Goal: Transaction & Acquisition: Purchase product/service

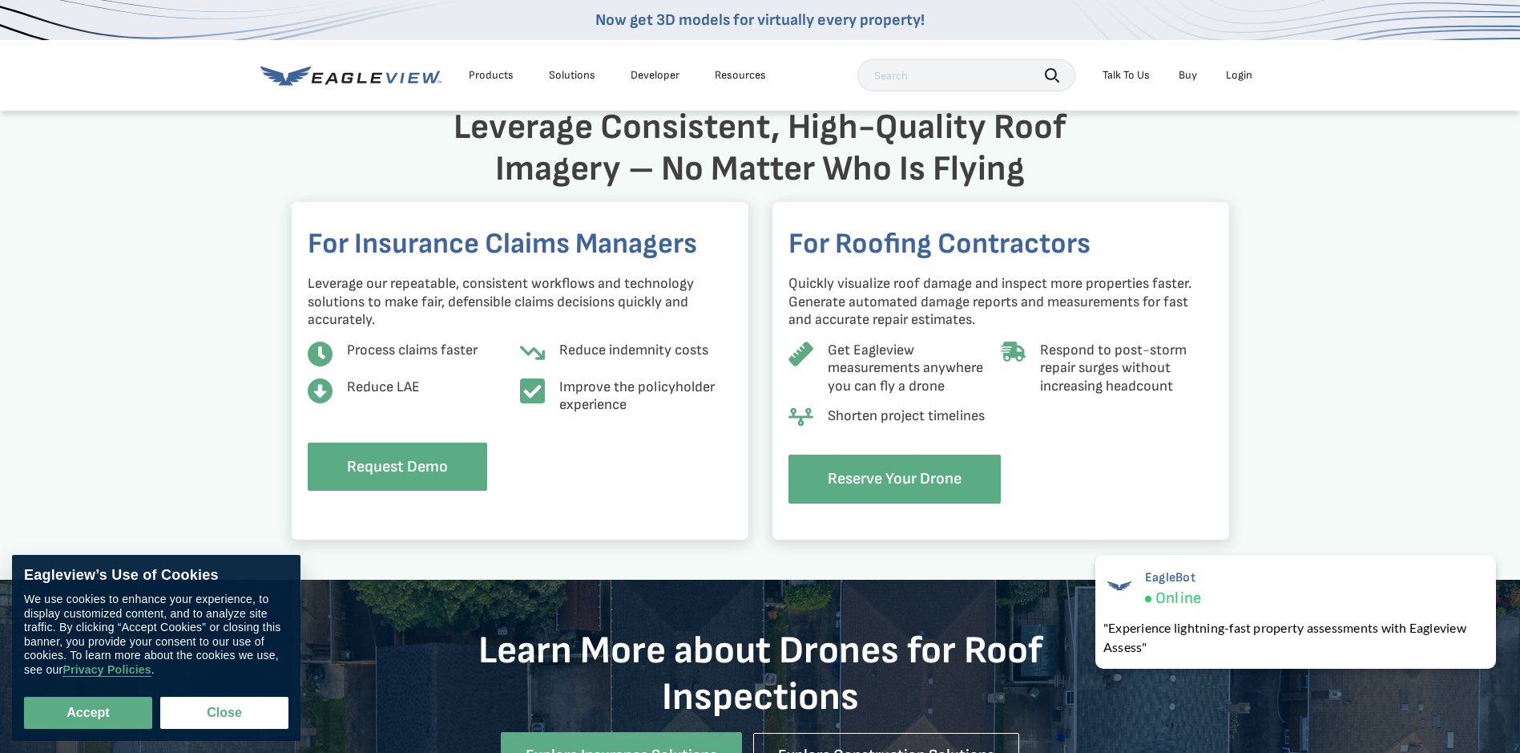
scroll to position [1292, 0]
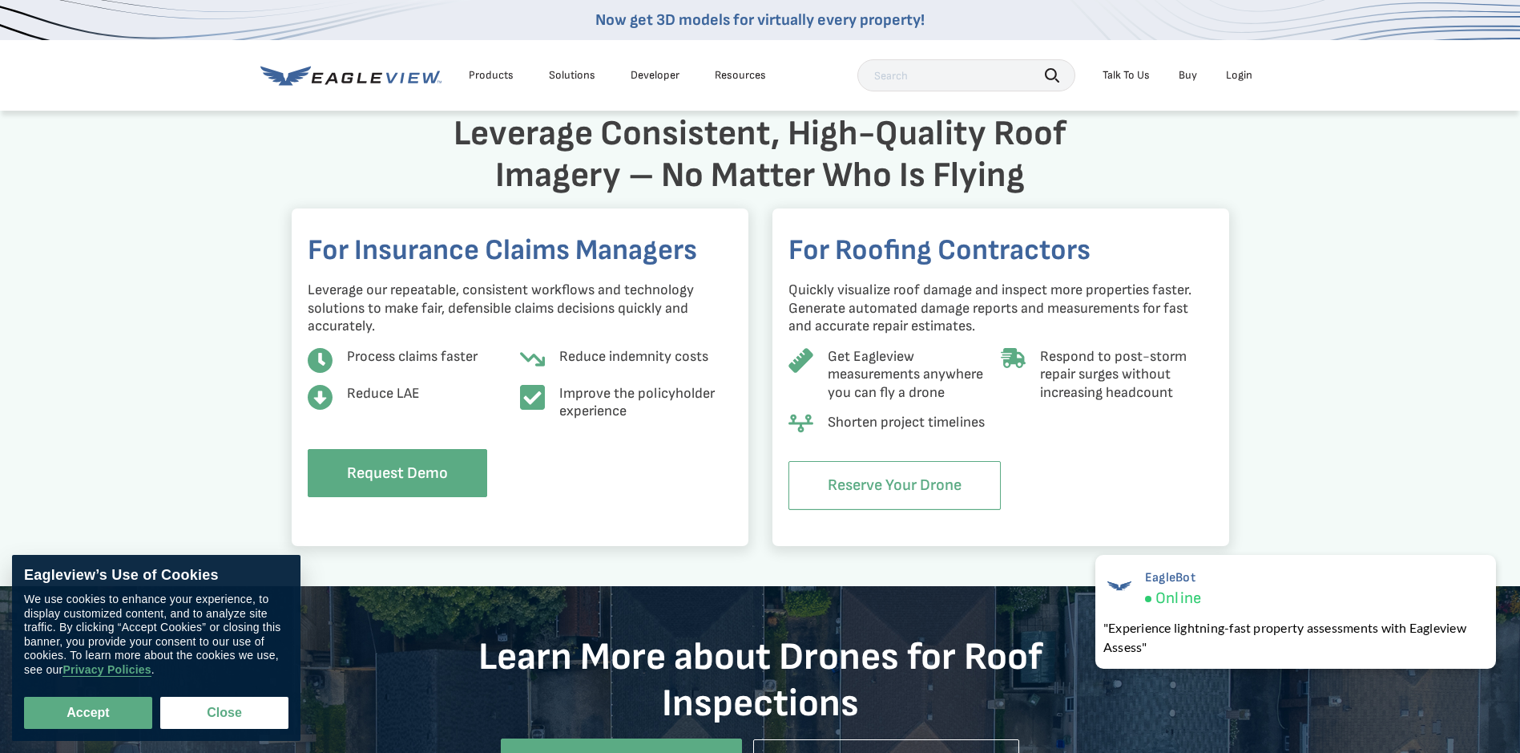
click at [887, 478] on link "Reserve Your Drone" at bounding box center [895, 485] width 212 height 49
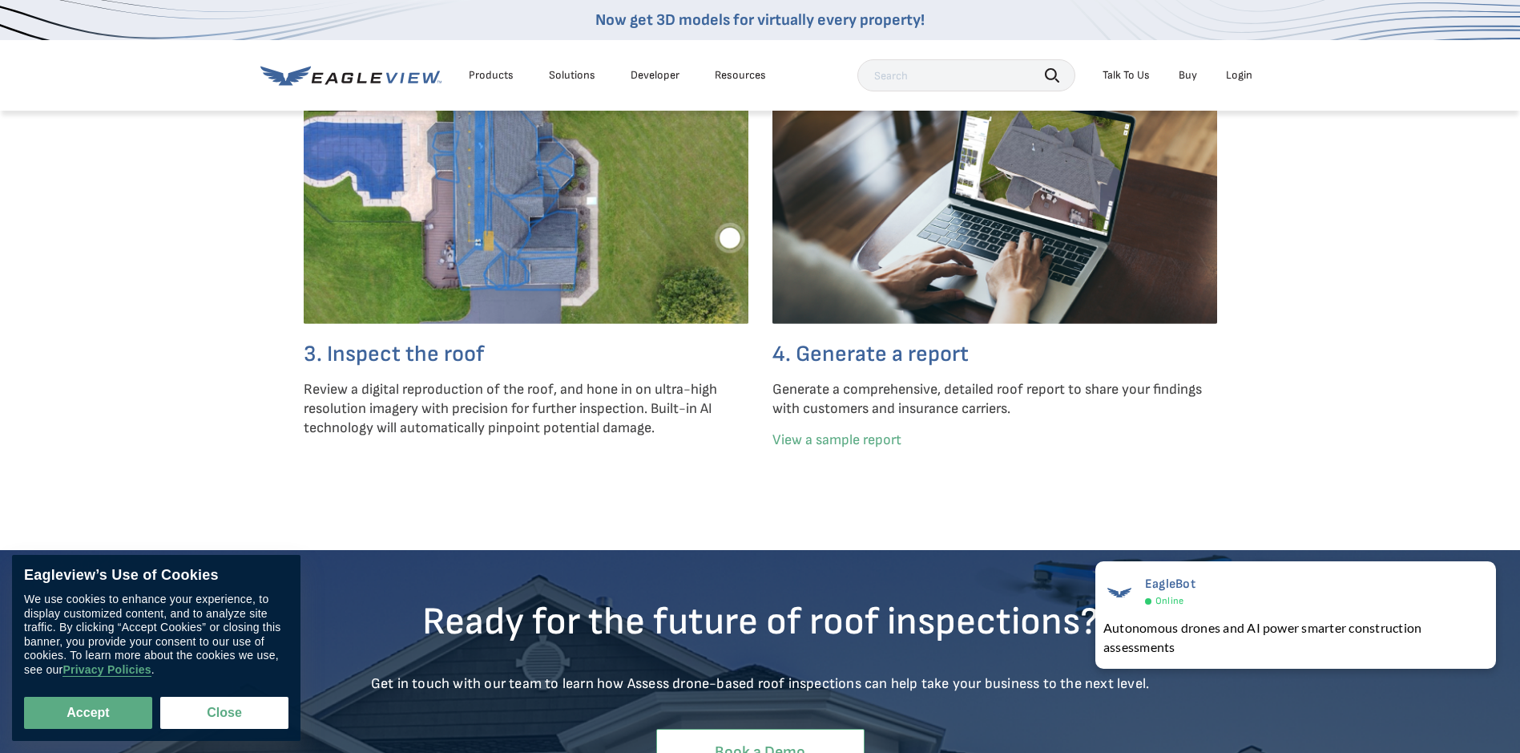
scroll to position [4248, 0]
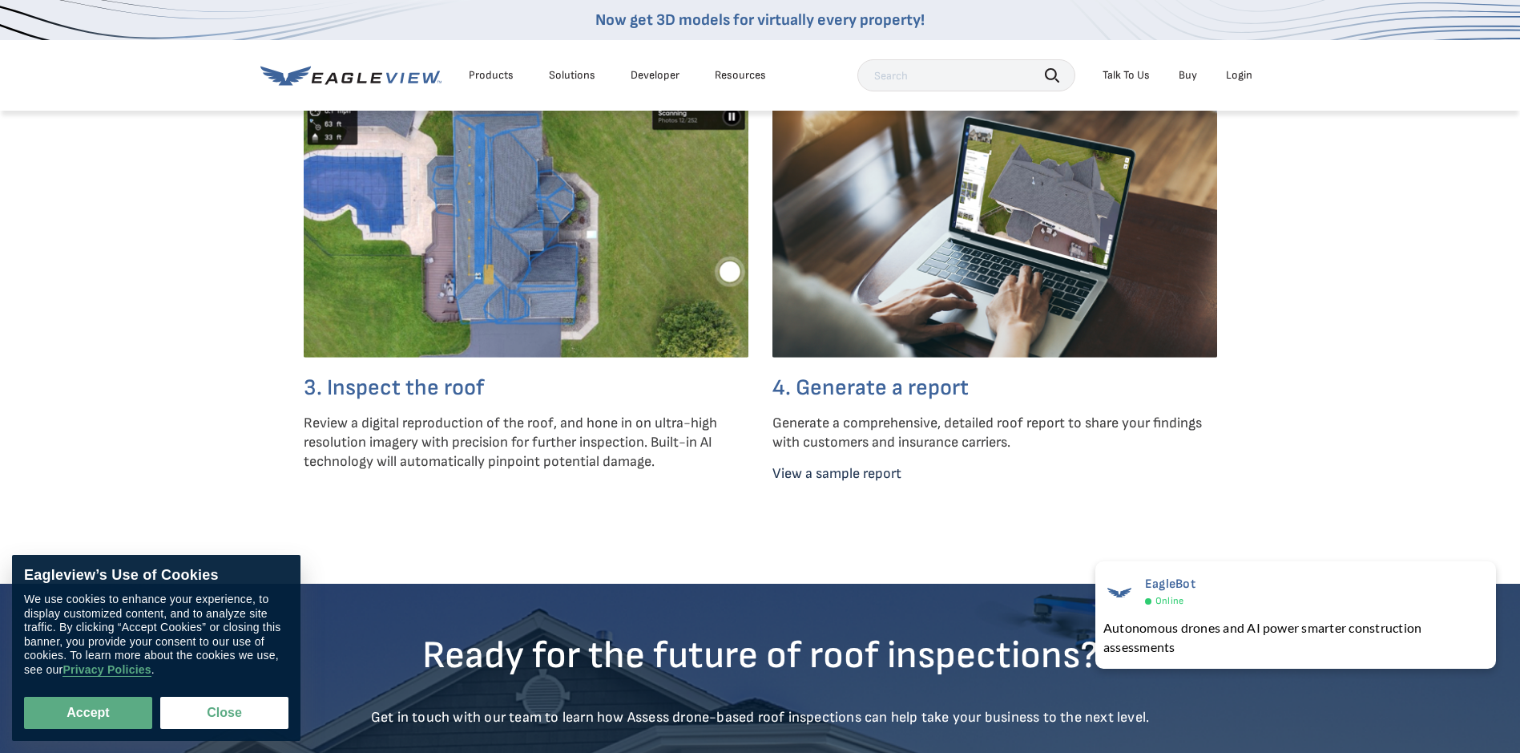
click at [846, 482] on link "View a sample report" at bounding box center [837, 473] width 129 height 17
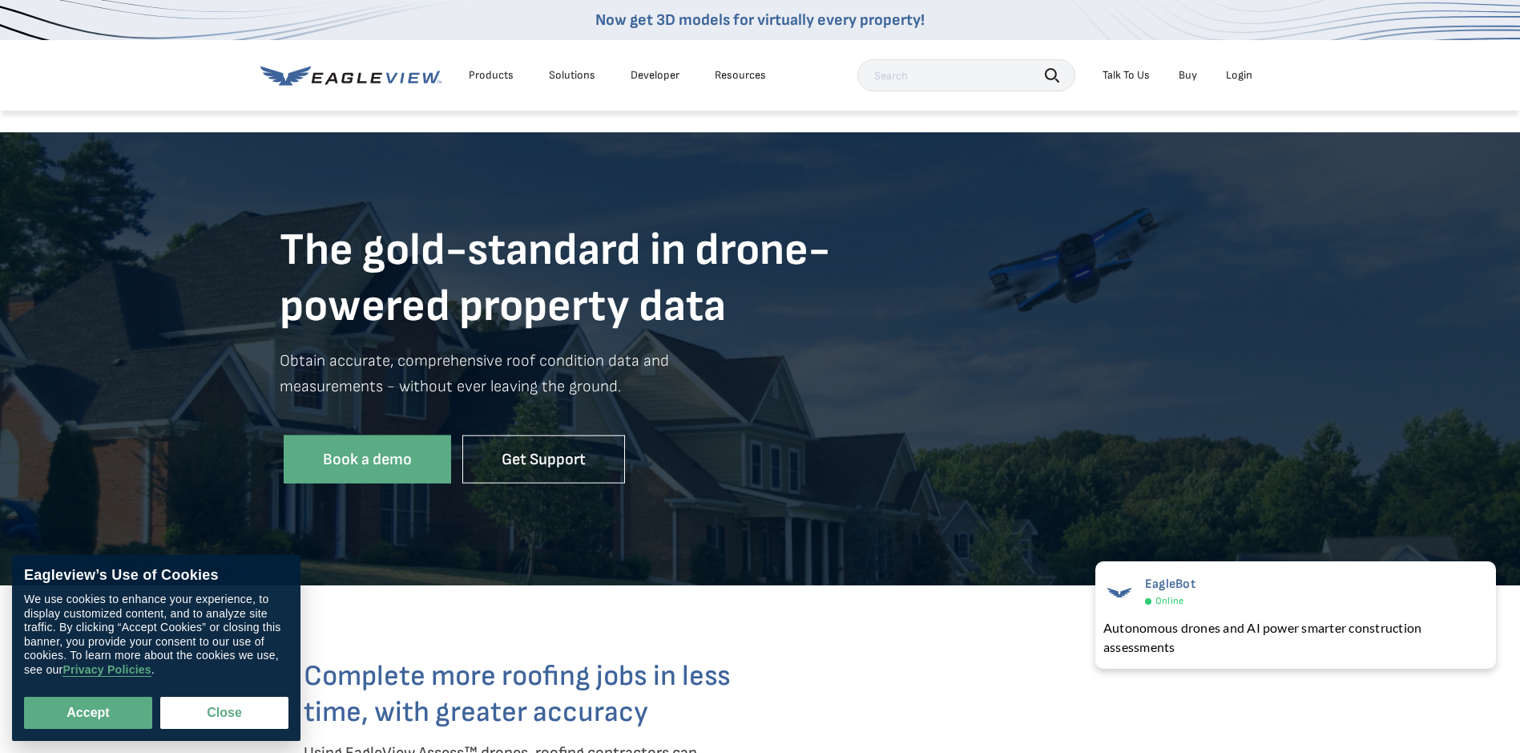
scroll to position [0, 0]
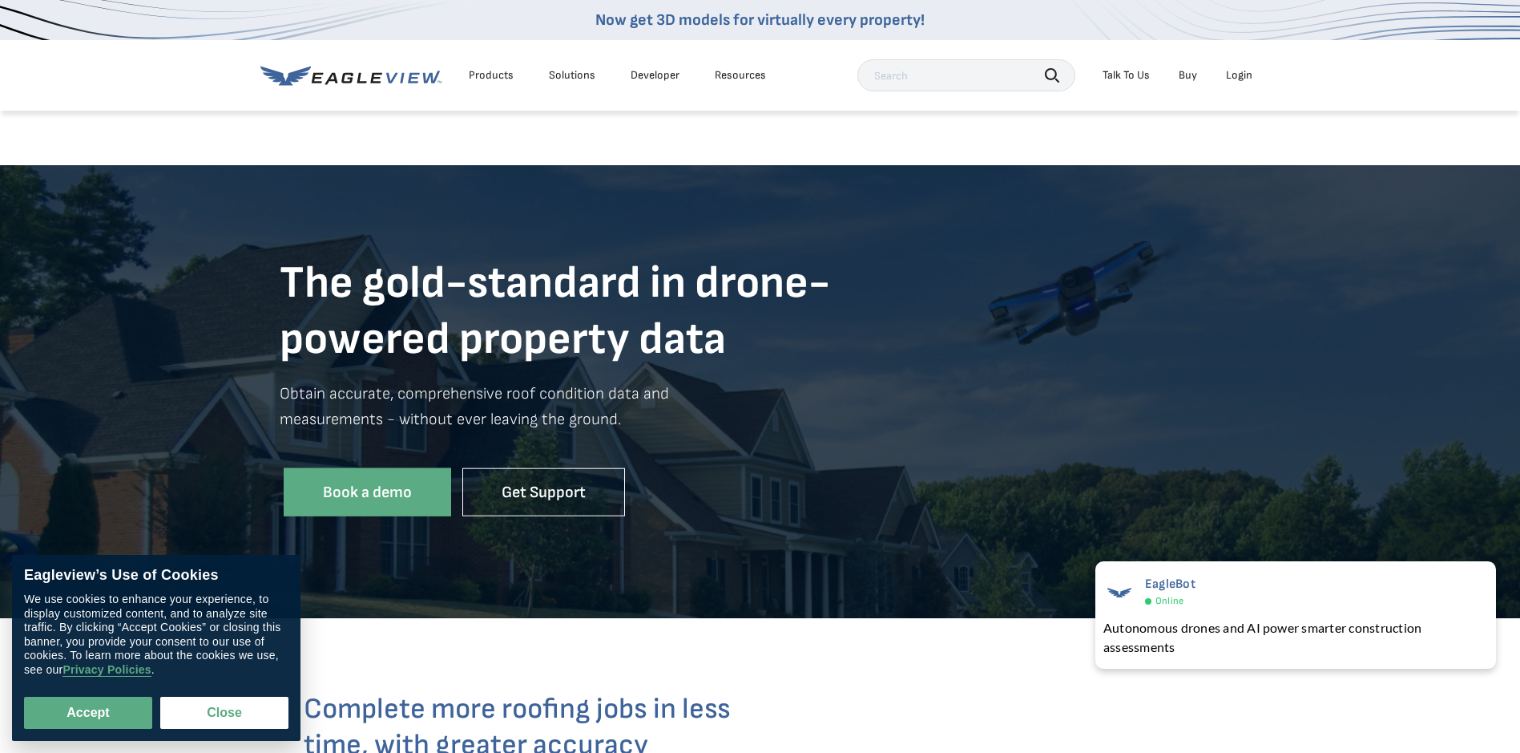
click at [351, 79] on icon at bounding box center [347, 77] width 12 height 10
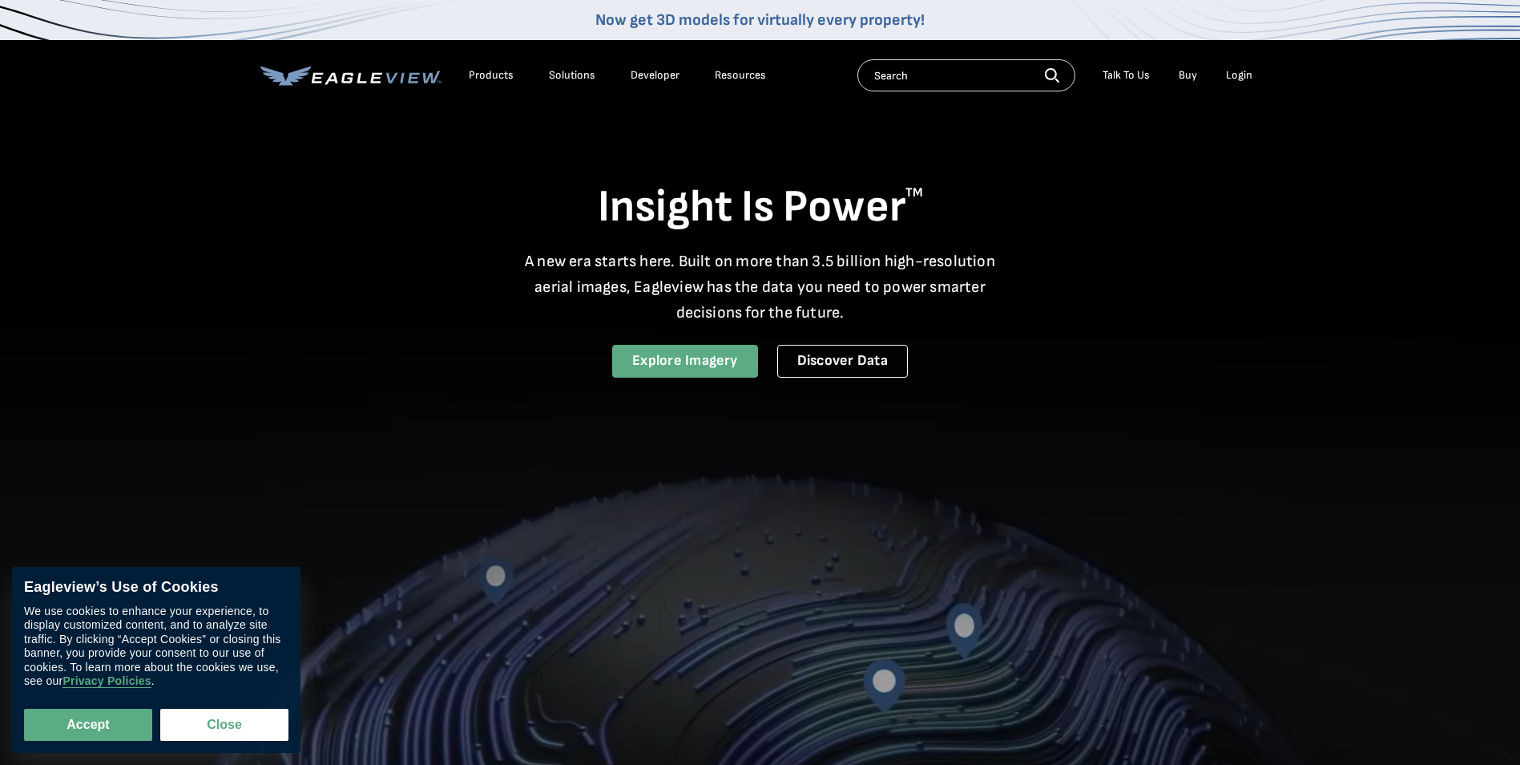
click at [680, 362] on link "Explore Imagery" at bounding box center [685, 361] width 146 height 33
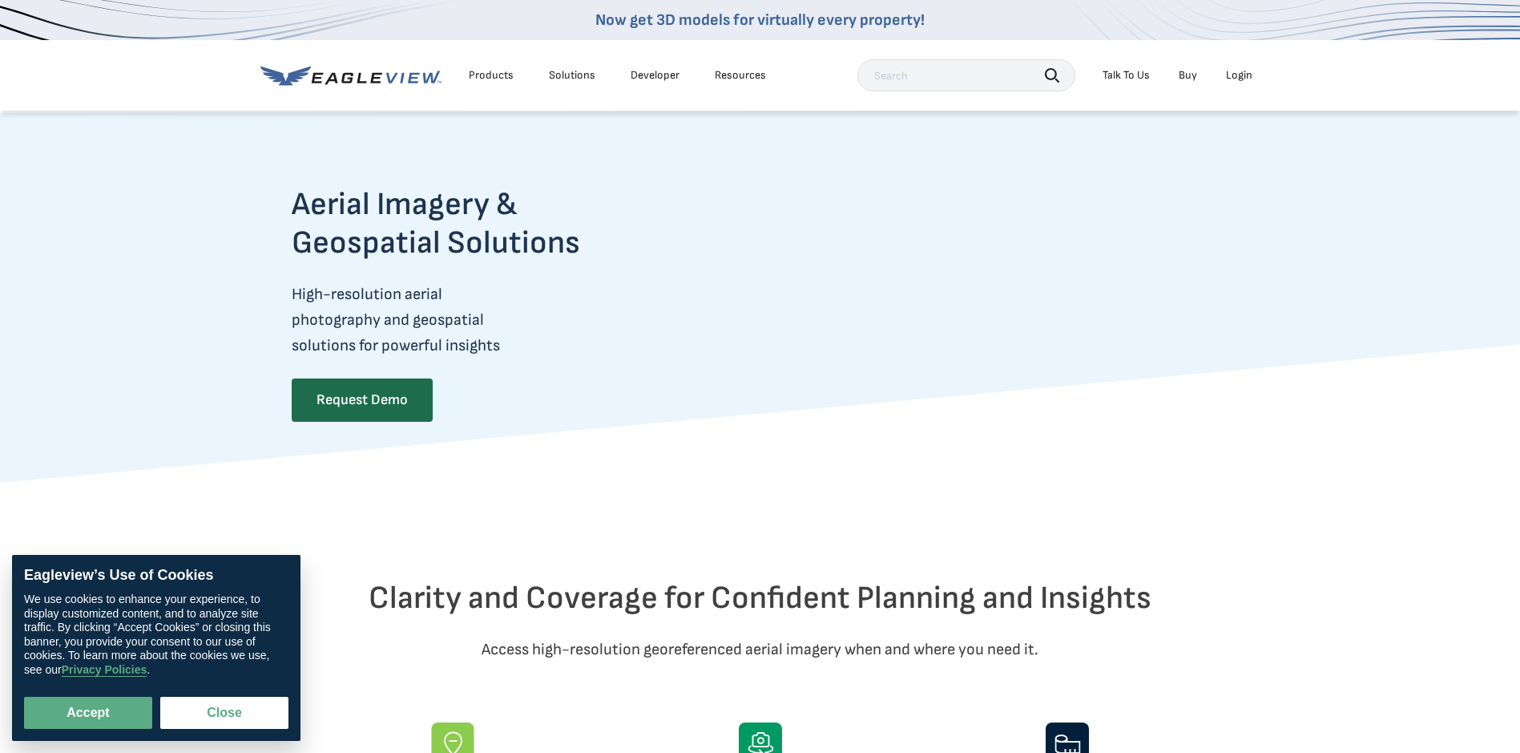
click at [1233, 75] on div "Login" at bounding box center [1239, 75] width 26 height 14
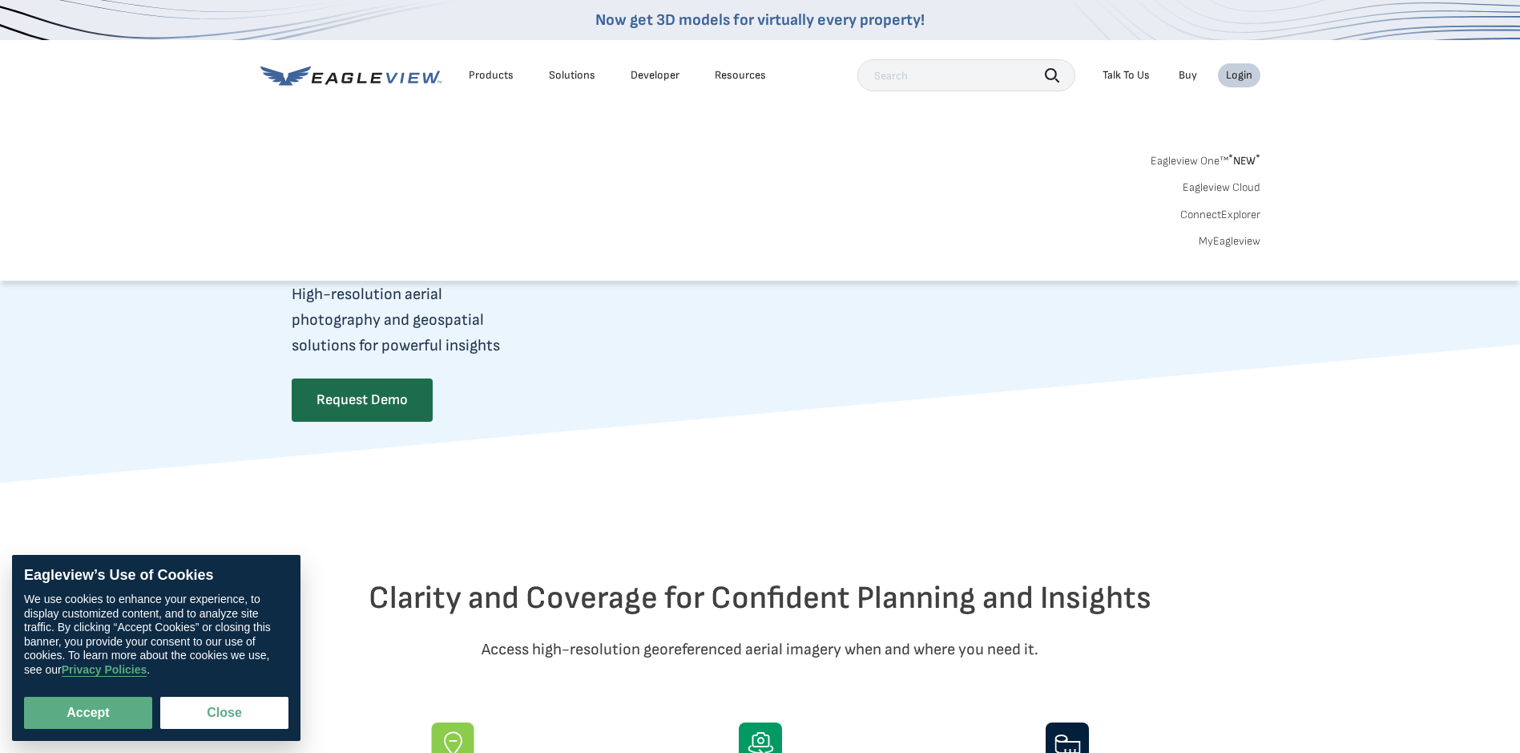
click at [1234, 239] on link "MyEagleview" at bounding box center [1230, 241] width 62 height 14
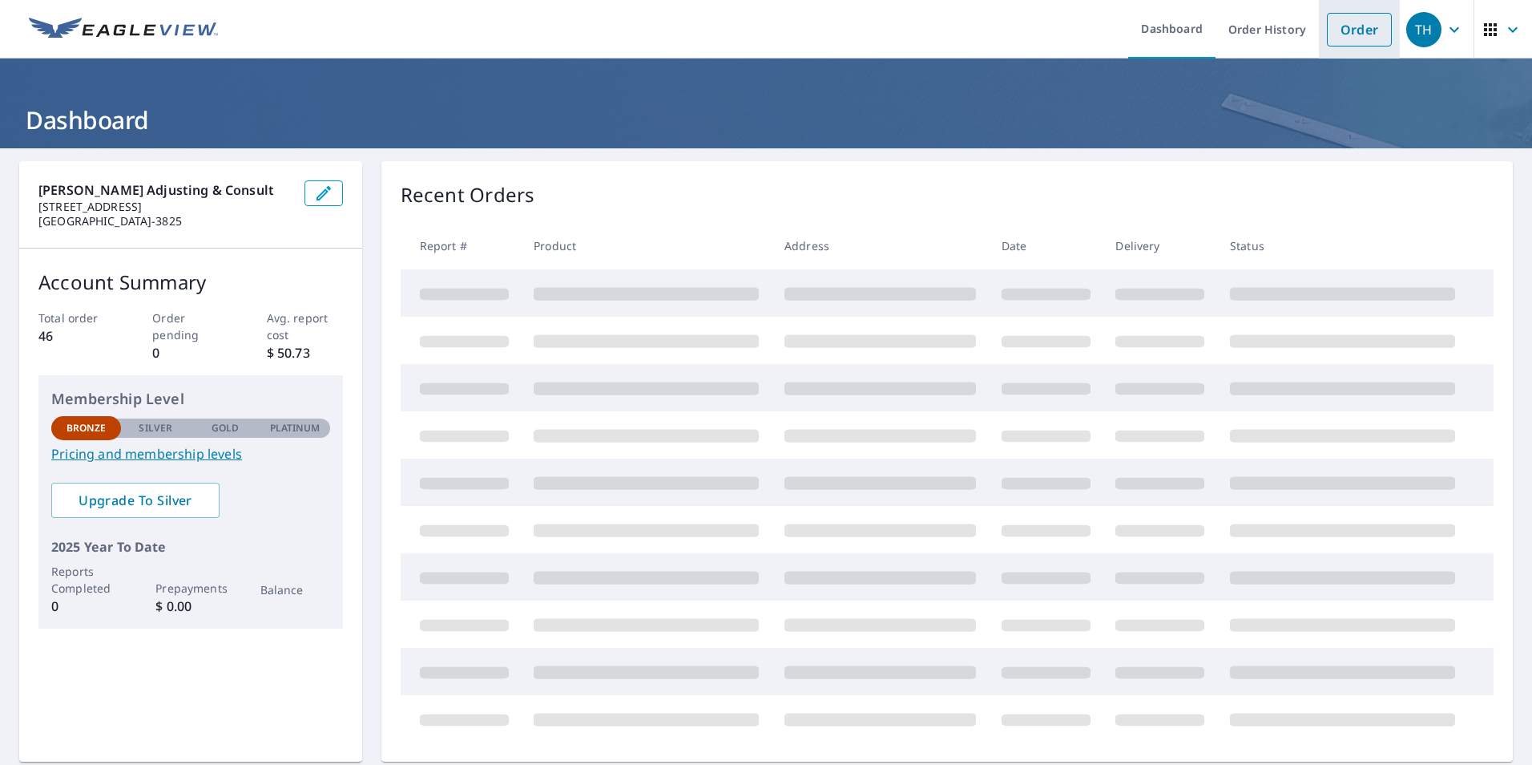
click at [1347, 35] on link "Order" at bounding box center [1359, 30] width 65 height 34
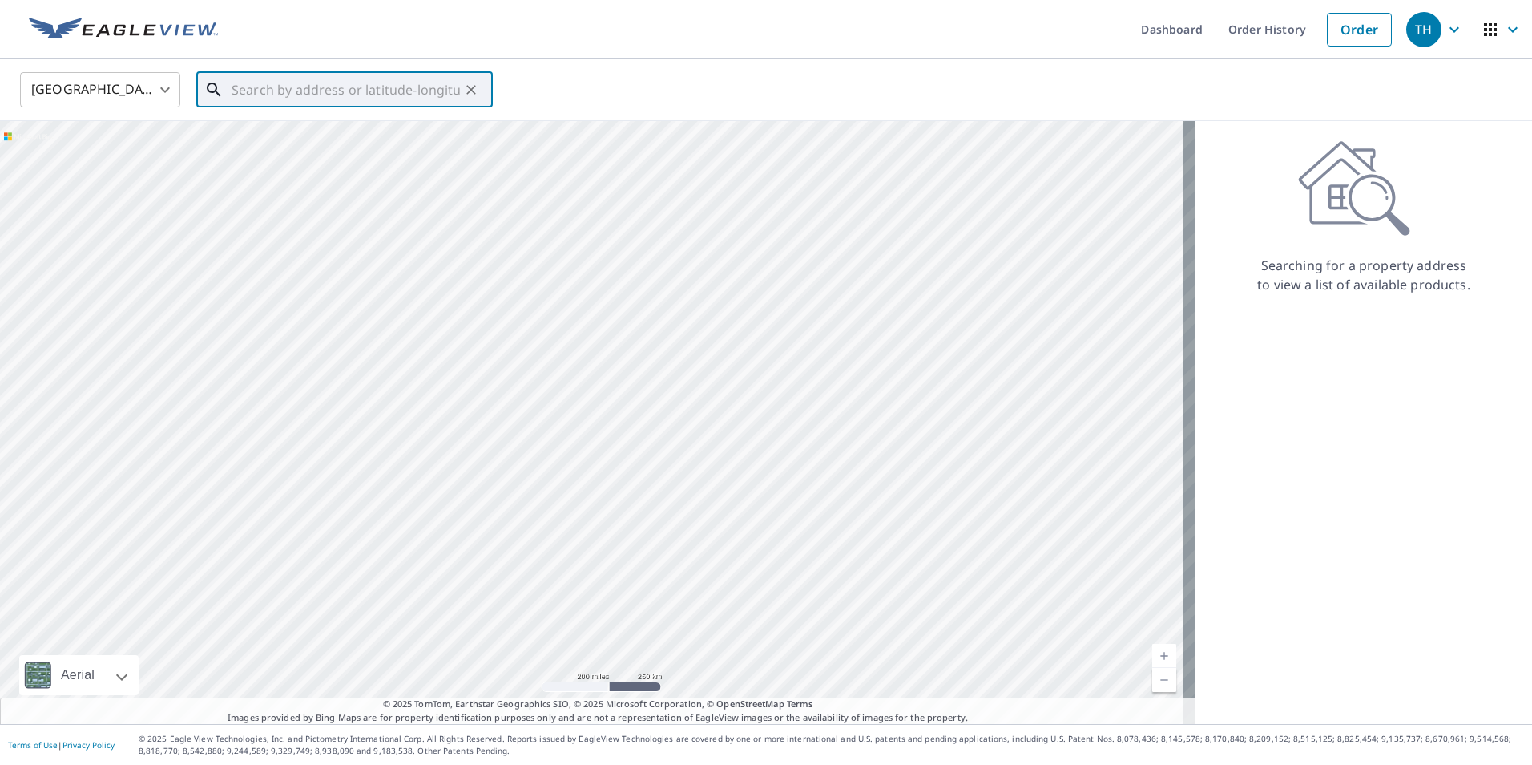
click at [247, 89] on input "text" at bounding box center [346, 89] width 228 height 45
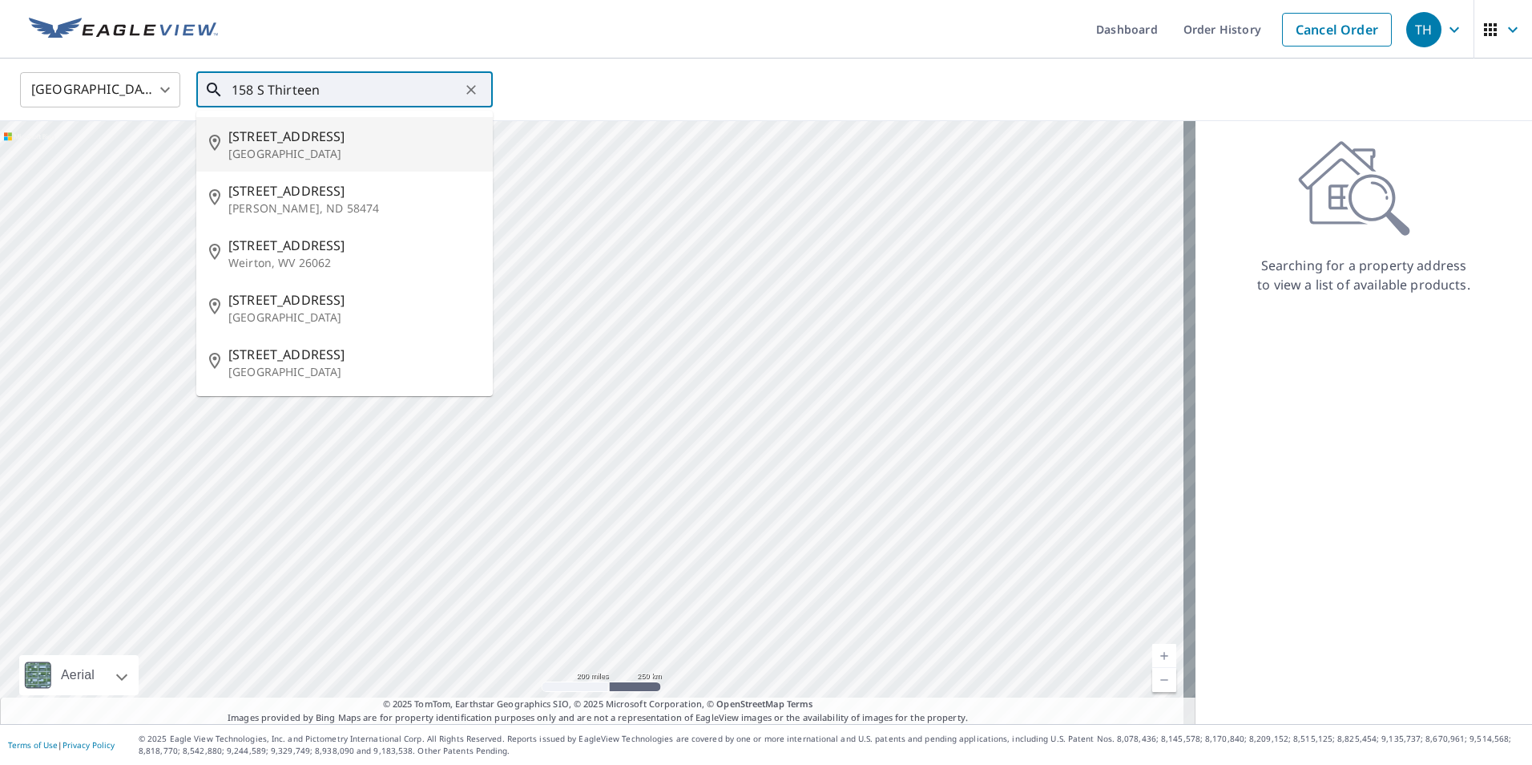
click at [279, 146] on p "[GEOGRAPHIC_DATA]" at bounding box center [354, 154] width 252 height 16
type input "[STREET_ADDRESS]"
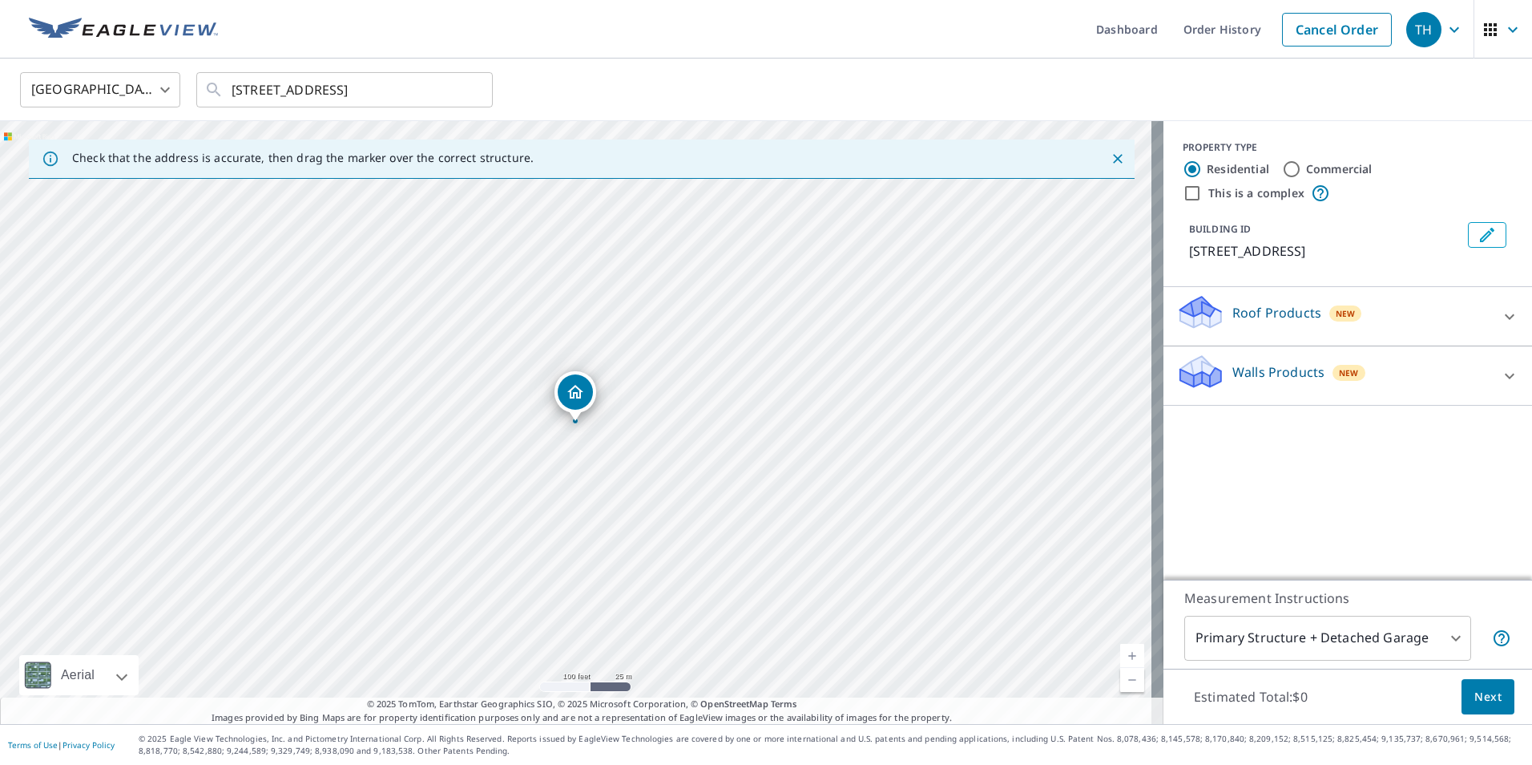
drag, startPoint x: 602, startPoint y: 410, endPoint x: 542, endPoint y: 454, distance: 74.5
click at [542, 454] on div "[STREET_ADDRESS]" at bounding box center [582, 422] width 1164 height 603
drag, startPoint x: 547, startPoint y: 387, endPoint x: 503, endPoint y: 192, distance: 200.6
click at [503, 192] on div "[STREET_ADDRESS]" at bounding box center [582, 422] width 1164 height 603
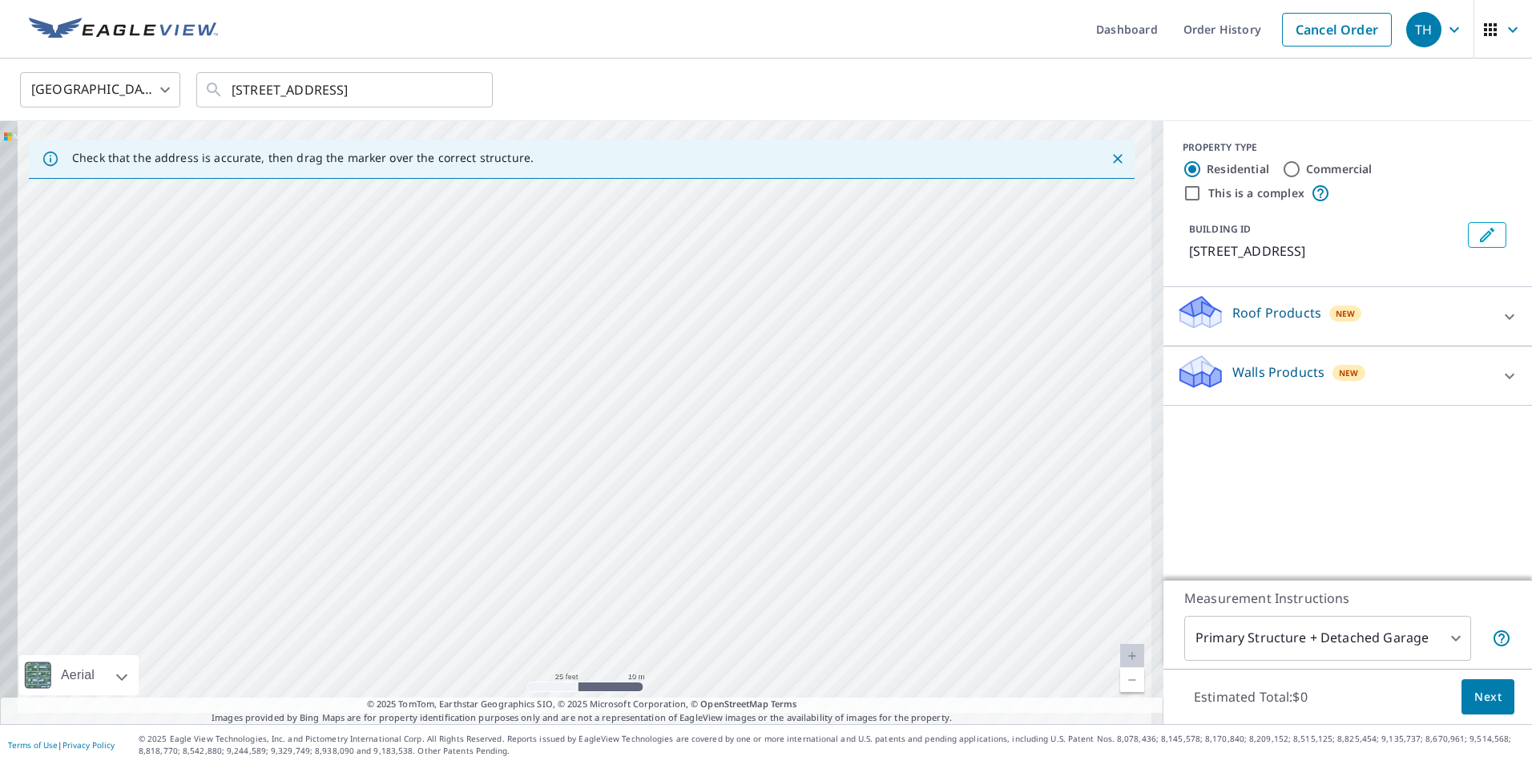
drag, startPoint x: 583, startPoint y: 494, endPoint x: 648, endPoint y: 244, distance: 259.1
click at [647, 244] on div "[STREET_ADDRESS]" at bounding box center [582, 422] width 1164 height 603
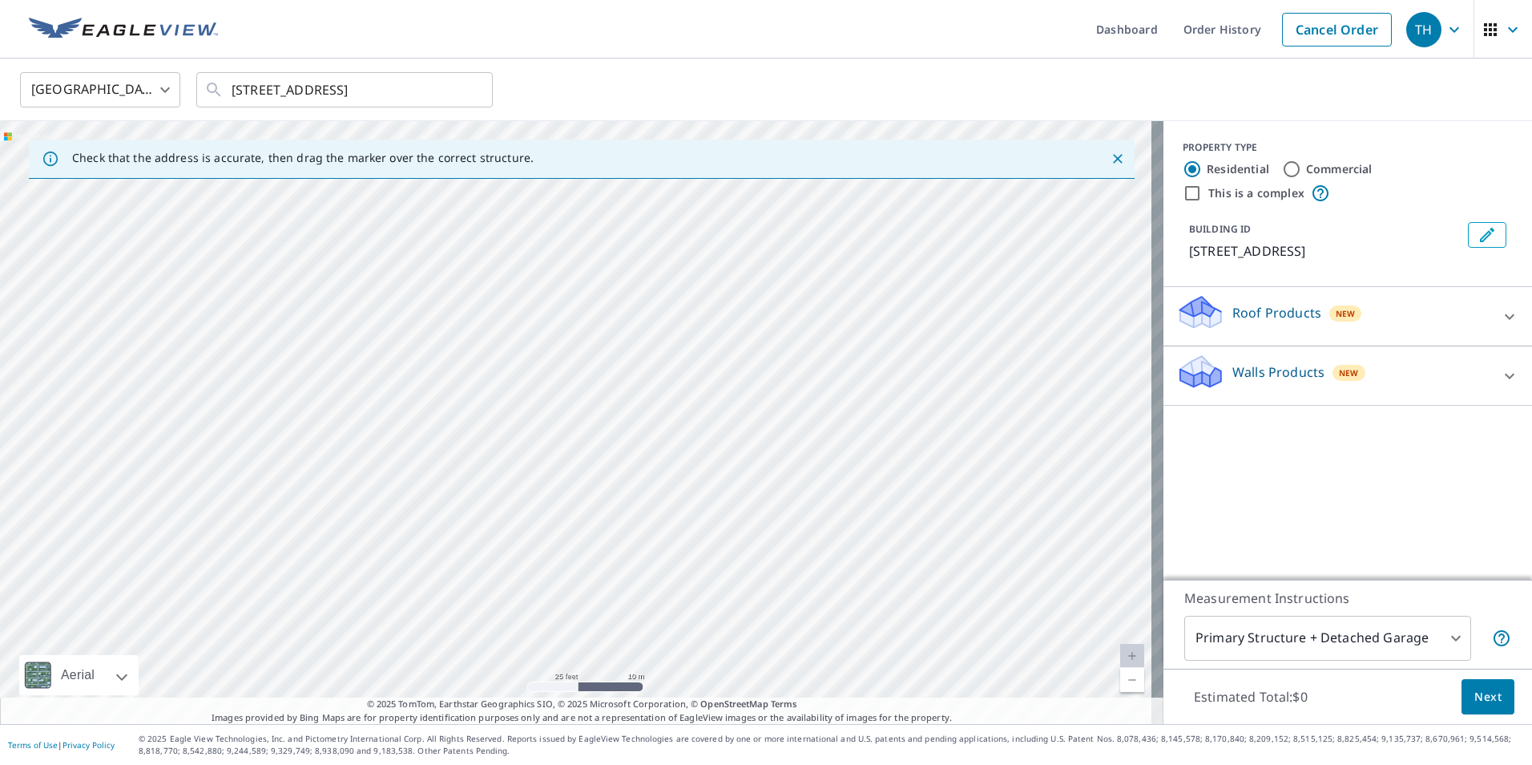
drag, startPoint x: 523, startPoint y: 309, endPoint x: 728, endPoint y: 304, distance: 204.4
click at [728, 304] on div "[STREET_ADDRESS]" at bounding box center [582, 422] width 1164 height 603
click at [587, 348] on div "[STREET_ADDRESS]" at bounding box center [582, 422] width 1164 height 603
drag, startPoint x: 573, startPoint y: 393, endPoint x: 292, endPoint y: 627, distance: 365.9
drag, startPoint x: 572, startPoint y: 388, endPoint x: 472, endPoint y: 522, distance: 167.2
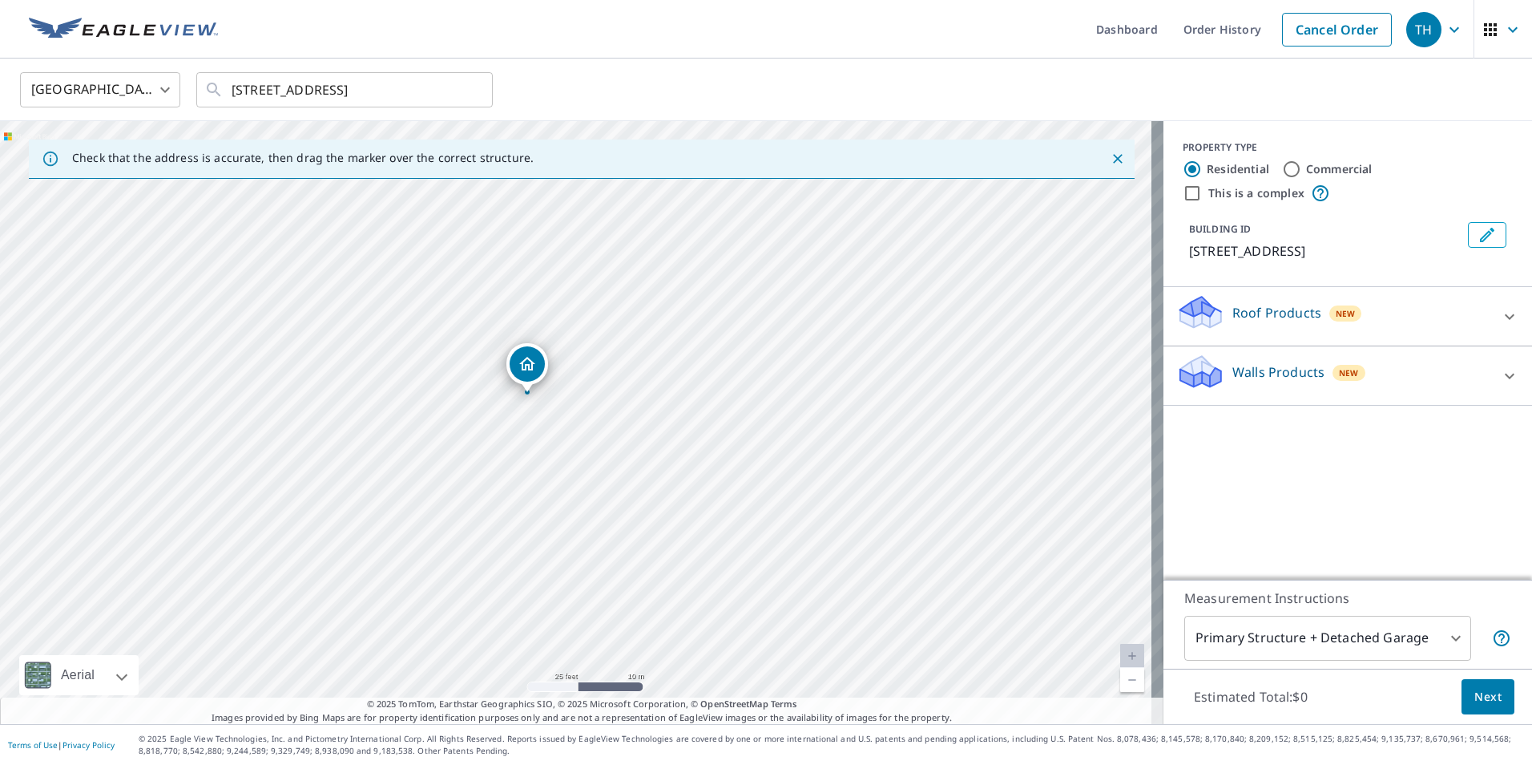
drag, startPoint x: 654, startPoint y: 452, endPoint x: 571, endPoint y: 426, distance: 86.4
click at [571, 426] on div "[STREET_ADDRESS]" at bounding box center [582, 422] width 1164 height 603
